Goal: Task Accomplishment & Management: Use online tool/utility

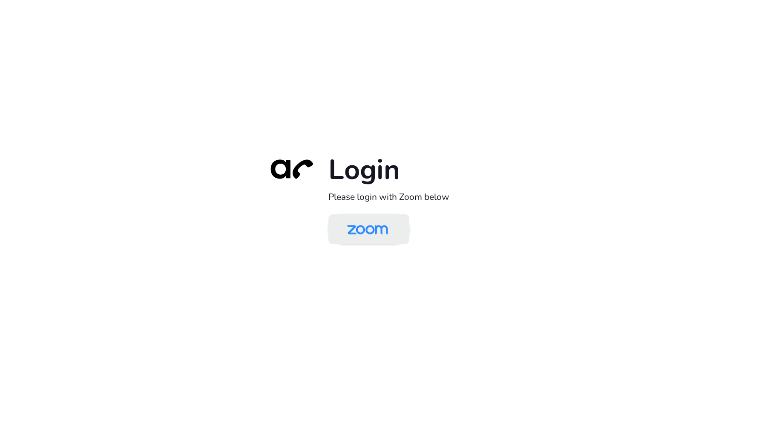
click at [366, 239] on img at bounding box center [367, 230] width 59 height 28
click at [399, 229] on link at bounding box center [369, 229] width 81 height 30
